Goal: Task Accomplishment & Management: Use online tool/utility

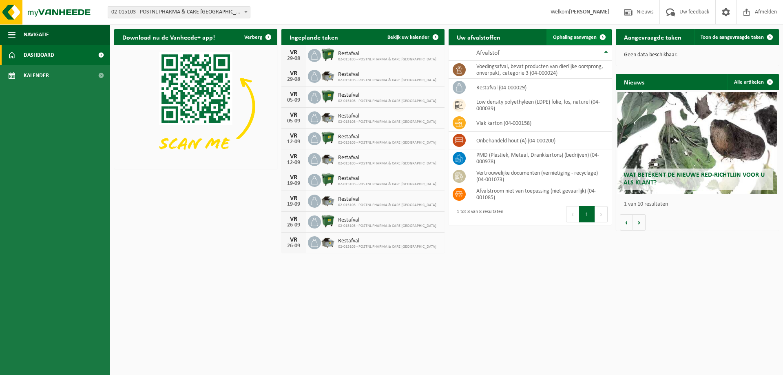
click at [576, 38] on span "Ophaling aanvragen" at bounding box center [575, 37] width 44 height 5
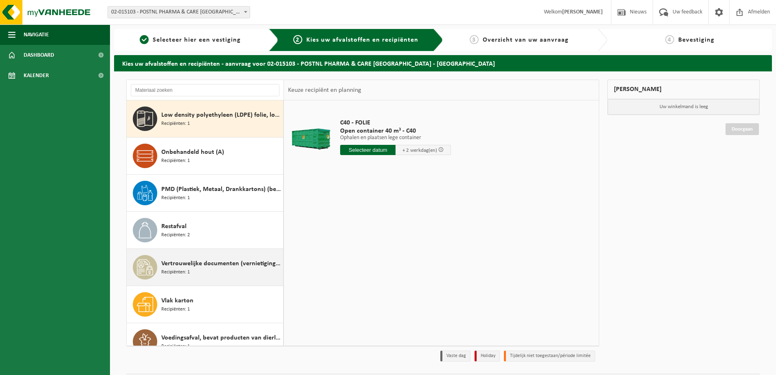
click at [175, 273] on span "Recipiënten: 1" at bounding box center [175, 272] width 29 height 8
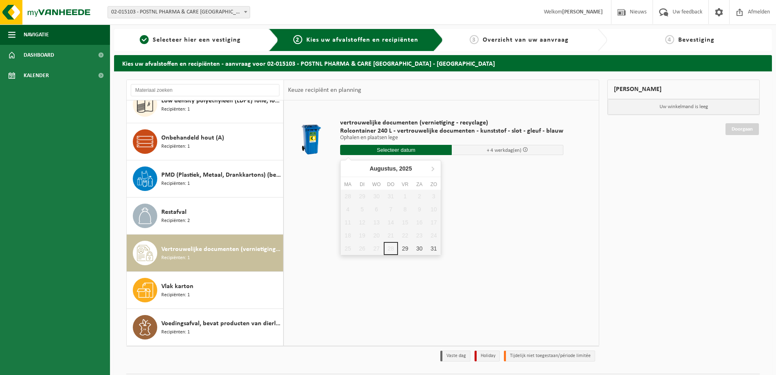
click at [413, 150] on input "text" at bounding box center [396, 150] width 112 height 10
click at [404, 252] on div "29" at bounding box center [405, 248] width 14 height 13
type input "Van 2025-08-29"
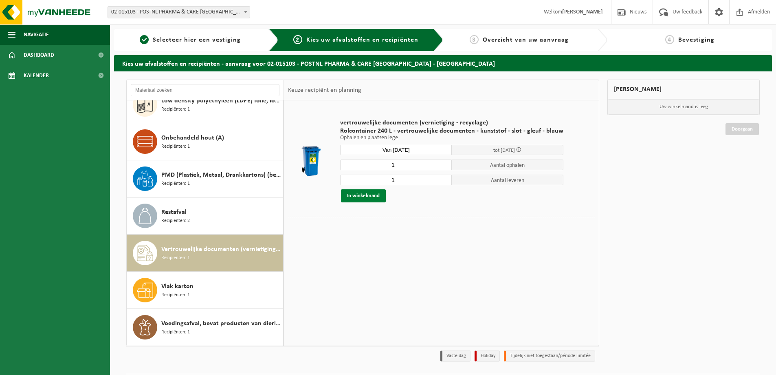
click at [362, 193] on button "In winkelmand" at bounding box center [363, 195] width 45 height 13
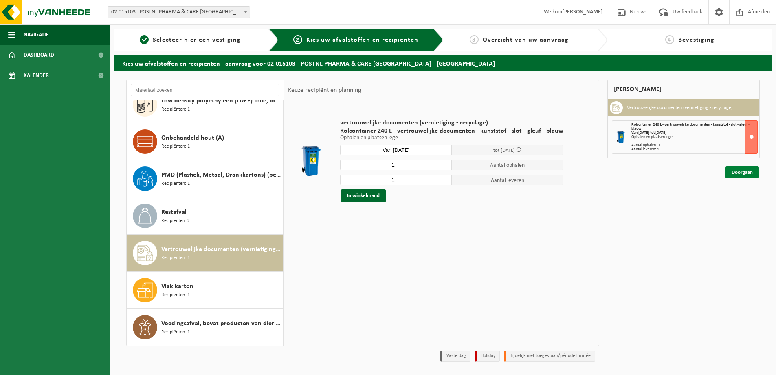
click at [737, 171] on link "Doorgaan" at bounding box center [742, 172] width 33 height 12
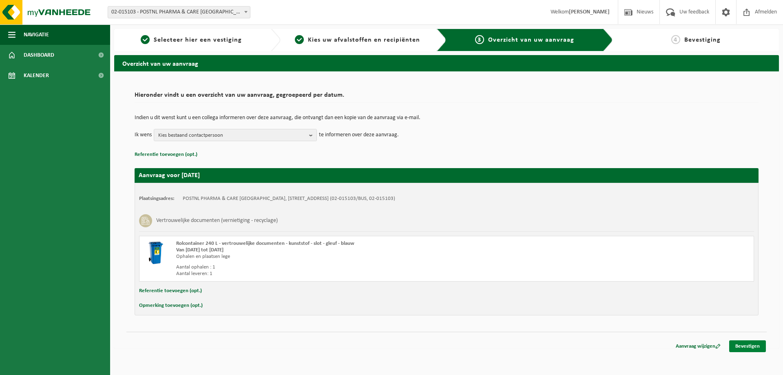
click at [754, 342] on link "Bevestigen" at bounding box center [747, 346] width 37 height 12
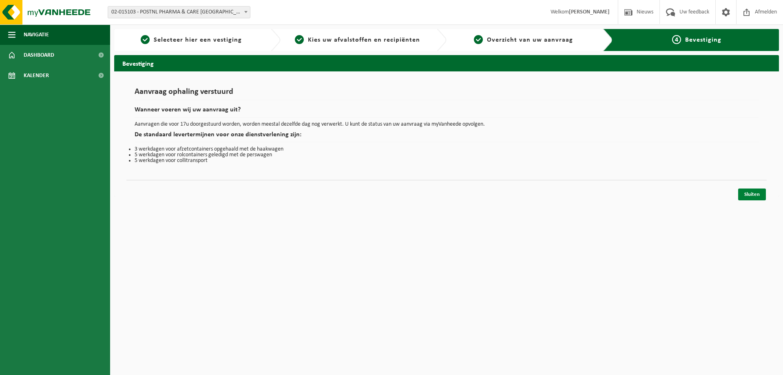
click at [754, 196] on link "Sluiten" at bounding box center [752, 194] width 28 height 12
